Goal: Information Seeking & Learning: Learn about a topic

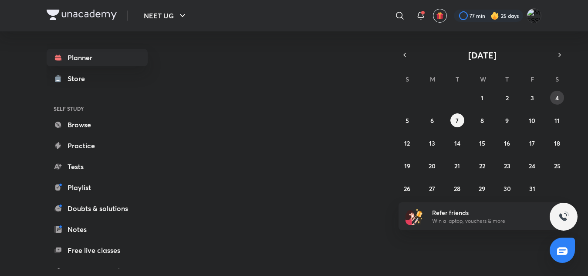
click at [556, 98] on abbr "4" at bounding box center [556, 98] width 3 height 8
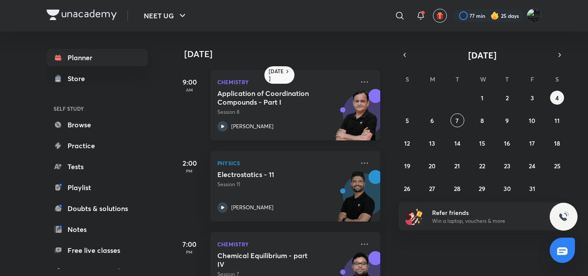
click at [270, 92] on h5 "Application of Coordination Compounds - Part I" at bounding box center [271, 97] width 108 height 17
